Goal: Find specific fact: Find specific fact

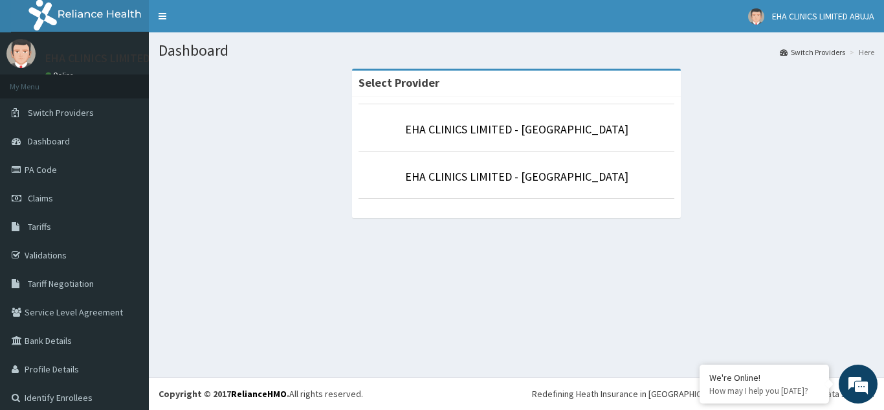
click at [530, 186] on li "EHA CLINICS LIMITED - [GEOGRAPHIC_DATA]" at bounding box center [517, 175] width 316 height 48
click at [520, 177] on link "EHA CLINICS LIMITED - [GEOGRAPHIC_DATA]" at bounding box center [516, 176] width 223 height 15
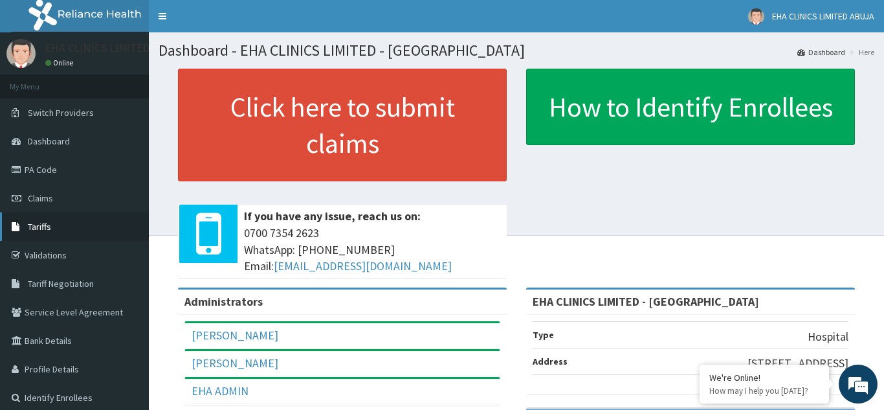
click at [50, 234] on link "Tariffs" at bounding box center [74, 226] width 149 height 28
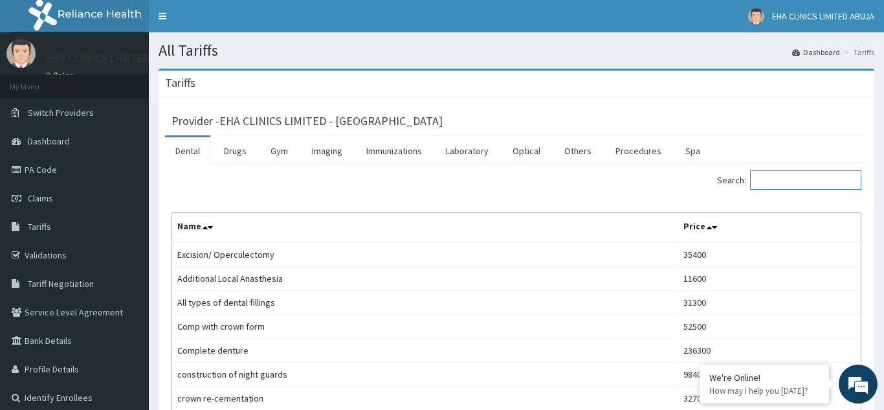
click at [811, 175] on input "Search:" at bounding box center [805, 179] width 111 height 19
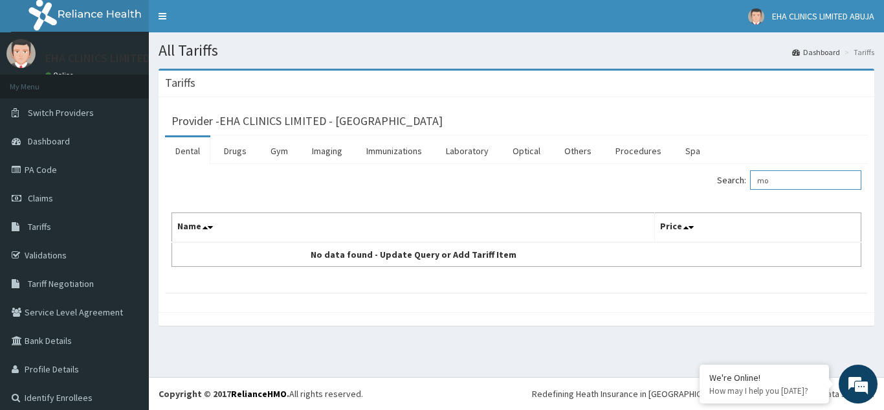
type input "m"
type input "monte"
click at [238, 150] on link "Drugs" at bounding box center [235, 150] width 43 height 27
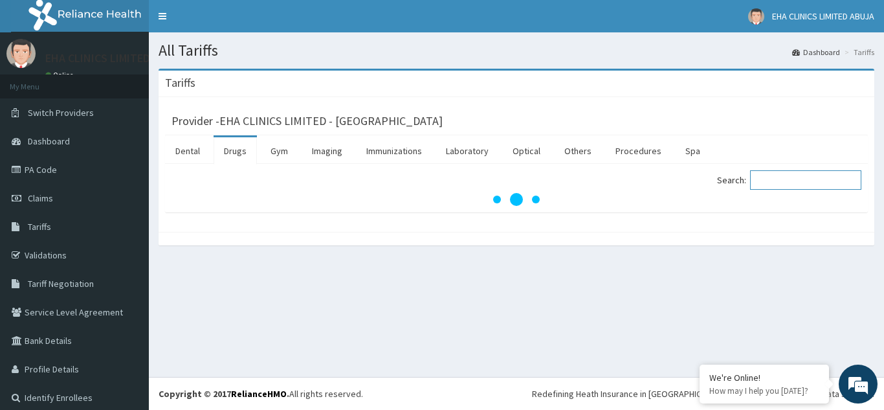
click at [775, 177] on input "Search:" at bounding box center [805, 179] width 111 height 19
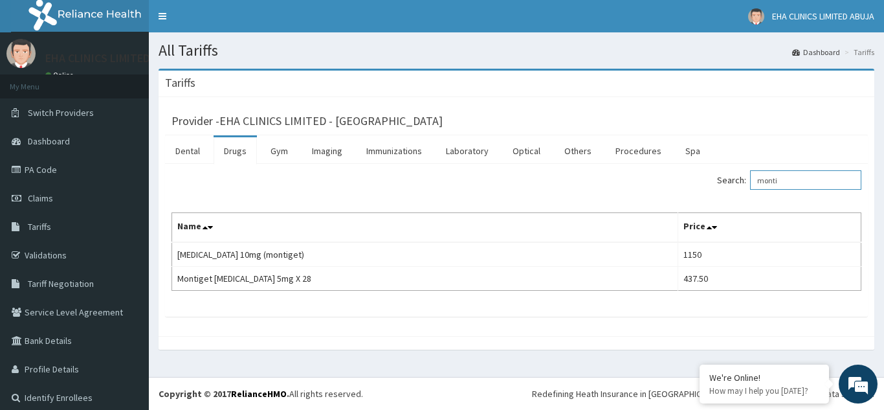
type input "monti"
